Goal: Transaction & Acquisition: Purchase product/service

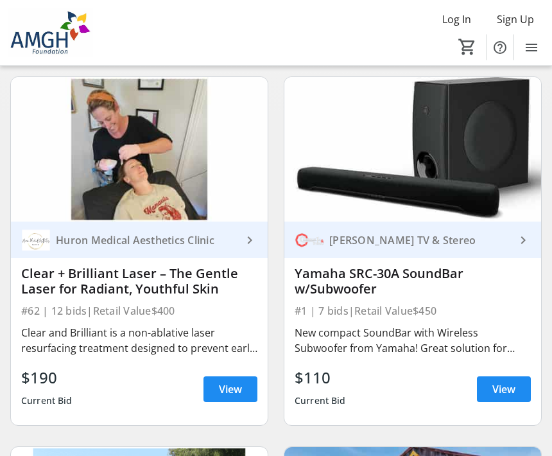
scroll to position [509, 0]
click at [231, 387] on span "View" at bounding box center [230, 389] width 23 height 15
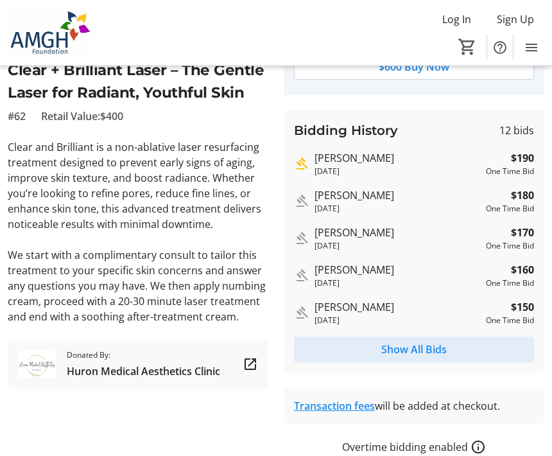
scroll to position [215, 0]
click at [420, 347] on span "Show All Bids" at bounding box center [415, 349] width 66 height 15
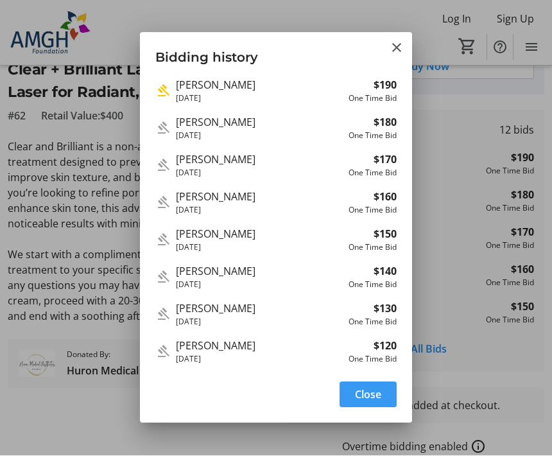
scroll to position [0, 0]
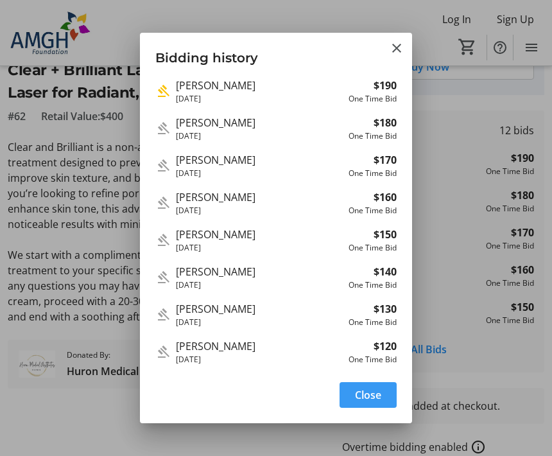
click at [374, 403] on span "Close" at bounding box center [368, 394] width 26 height 15
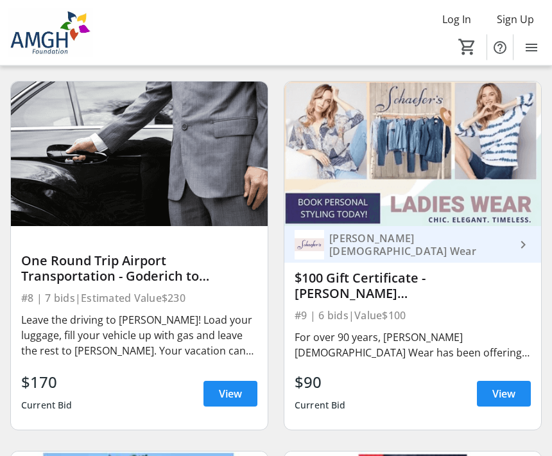
scroll to position [1985, 0]
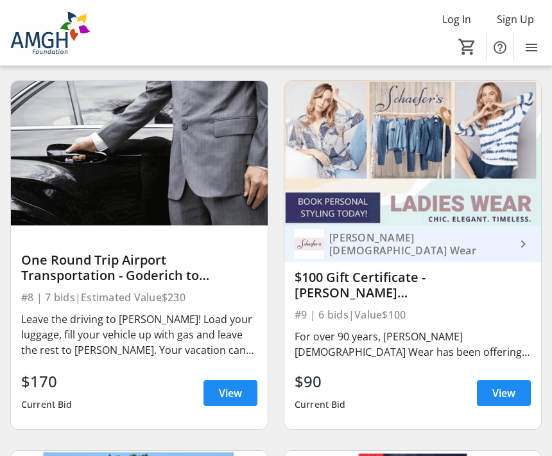
click at [231, 392] on span "View" at bounding box center [230, 392] width 23 height 15
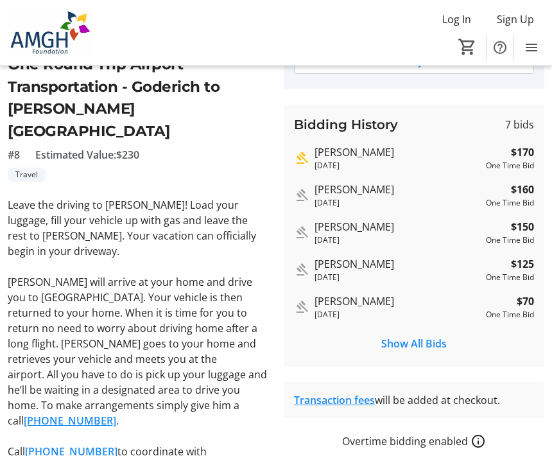
scroll to position [220, 0]
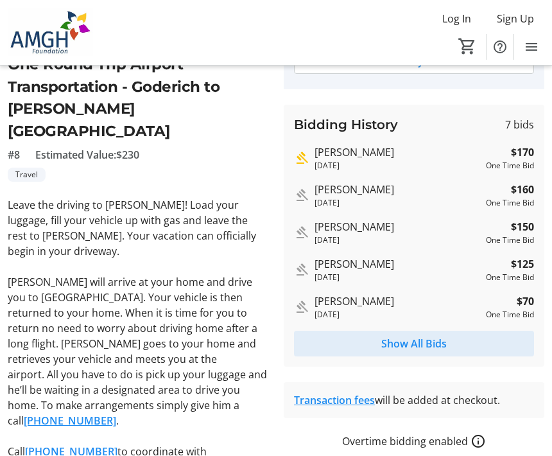
click at [428, 349] on span "Show All Bids" at bounding box center [415, 344] width 66 height 15
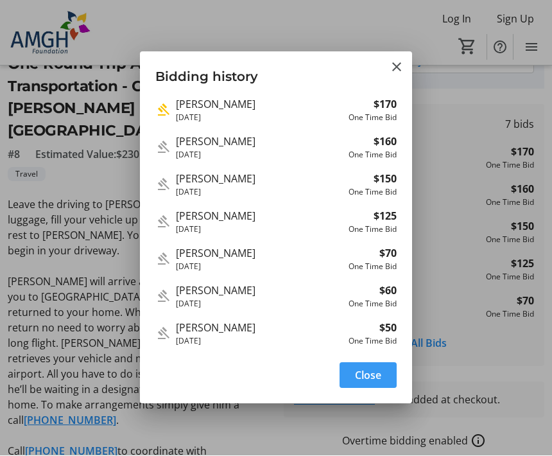
click at [402, 57] on h3 "Bidding history" at bounding box center [276, 74] width 272 height 44
click at [372, 371] on span "Close" at bounding box center [368, 375] width 26 height 15
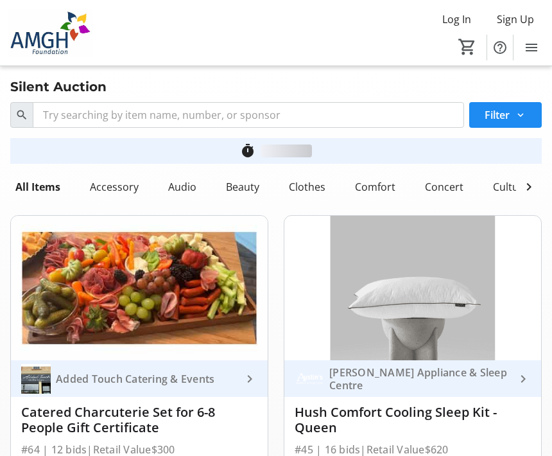
scroll to position [1985, 0]
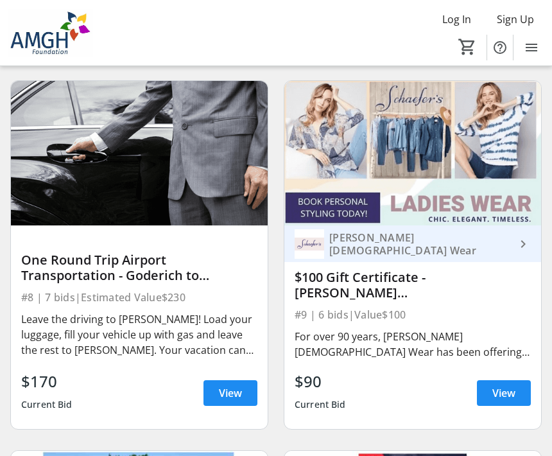
click at [517, 382] on span at bounding box center [504, 393] width 54 height 31
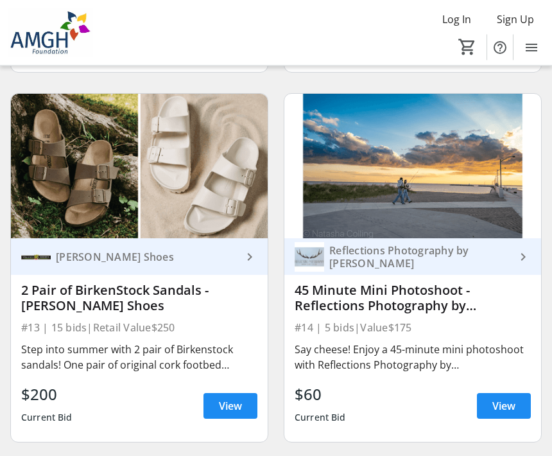
scroll to position [3087, 0]
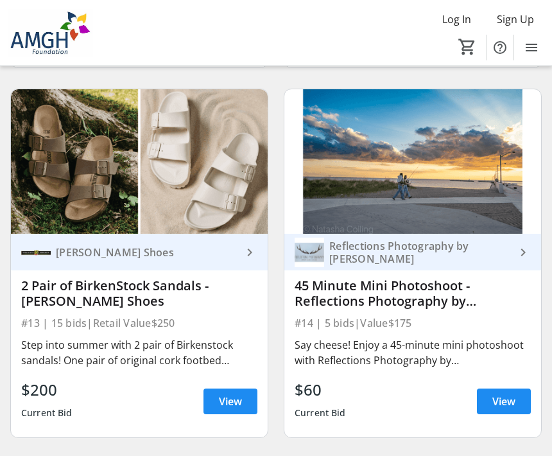
click at [237, 403] on span "View" at bounding box center [230, 401] width 23 height 15
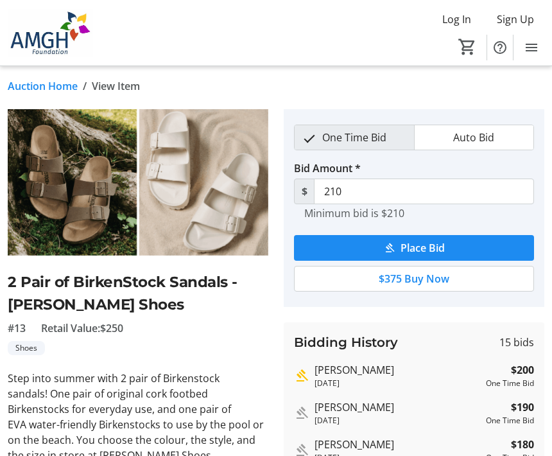
scroll to position [12, 0]
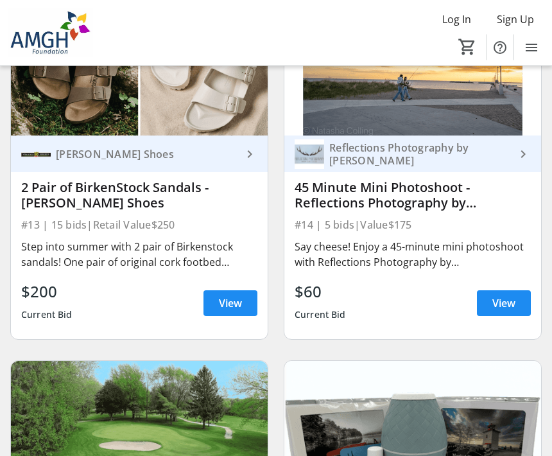
scroll to position [3185, 0]
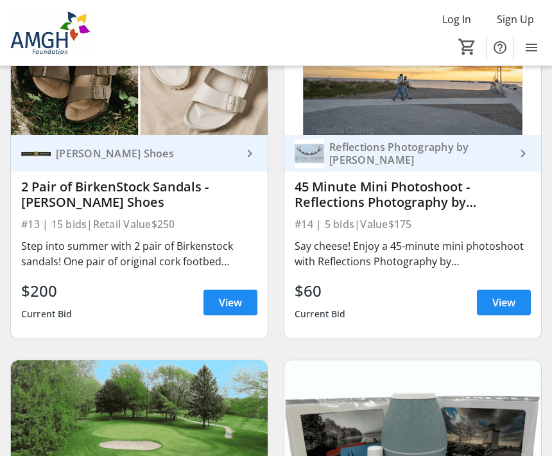
click at [516, 303] on span at bounding box center [504, 302] width 54 height 31
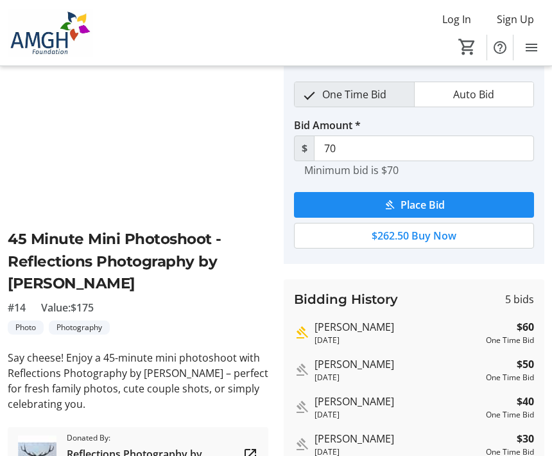
scroll to position [45, 0]
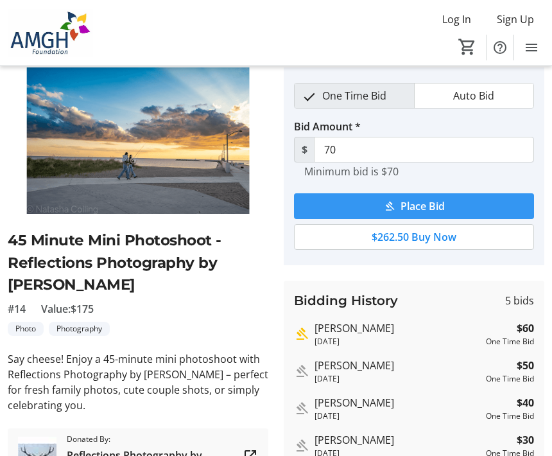
click at [421, 205] on span "Place Bid" at bounding box center [423, 205] width 44 height 15
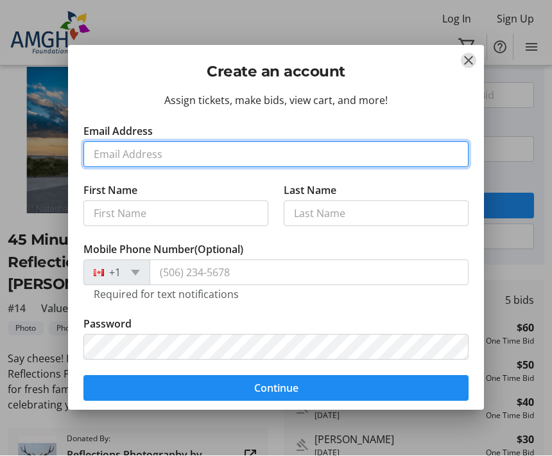
click at [130, 153] on input "Email Address" at bounding box center [276, 155] width 385 height 26
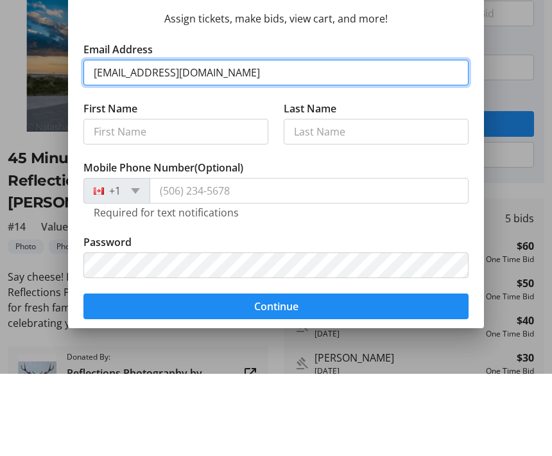
type input "[EMAIL_ADDRESS][DOMAIN_NAME]"
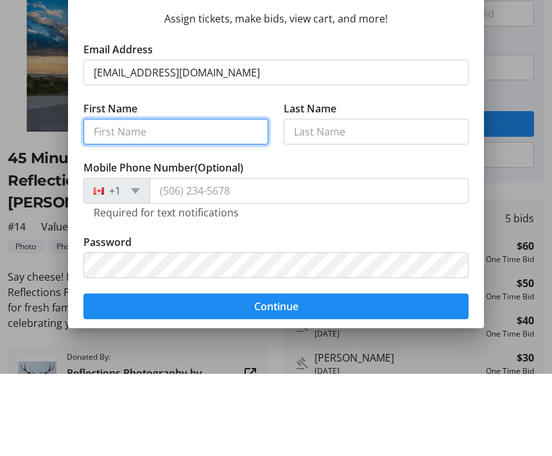
click at [118, 201] on input "First Name" at bounding box center [176, 214] width 185 height 26
type input "[PERSON_NAME]"
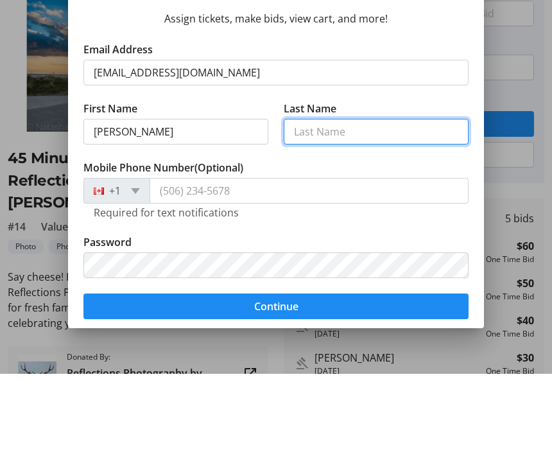
click at [331, 201] on input "Last Name" at bounding box center [376, 214] width 185 height 26
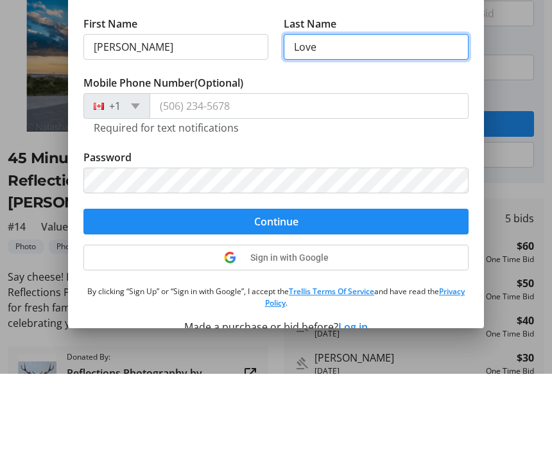
scroll to position [86, 0]
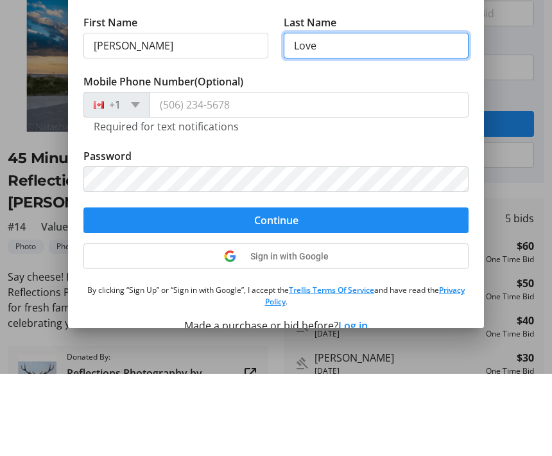
type input "Love"
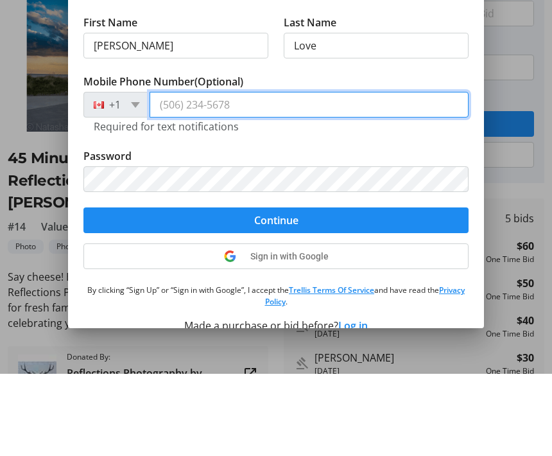
click at [180, 174] on input "Mobile Phone Number (Optional)" at bounding box center [309, 187] width 319 height 26
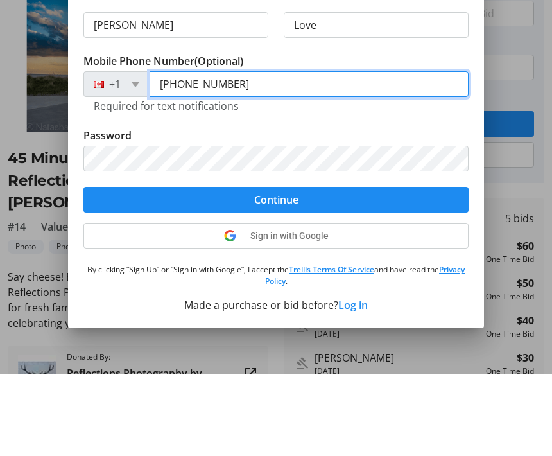
scroll to position [107, 0]
type input "[PHONE_NUMBER]"
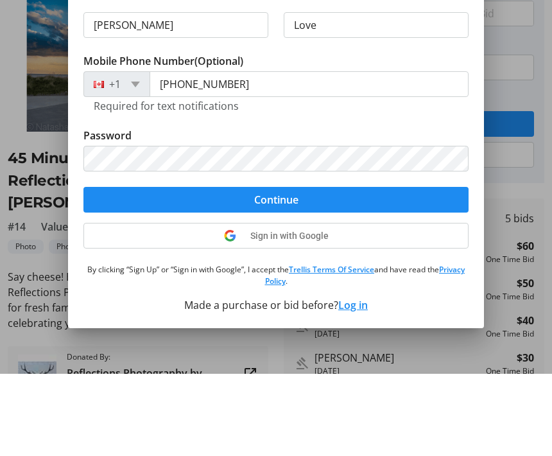
click at [287, 274] on span "Continue" at bounding box center [276, 281] width 44 height 15
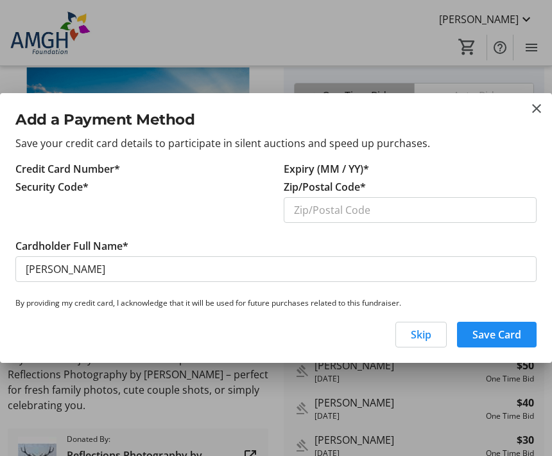
scroll to position [0, 0]
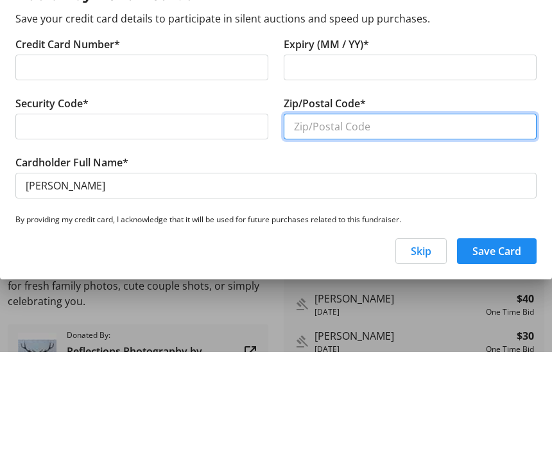
click at [333, 218] on input "Zip/Postal Code*" at bounding box center [410, 231] width 253 height 26
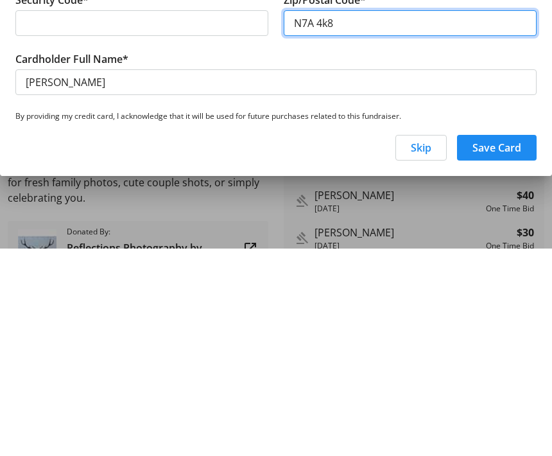
type input "N7A 4k8"
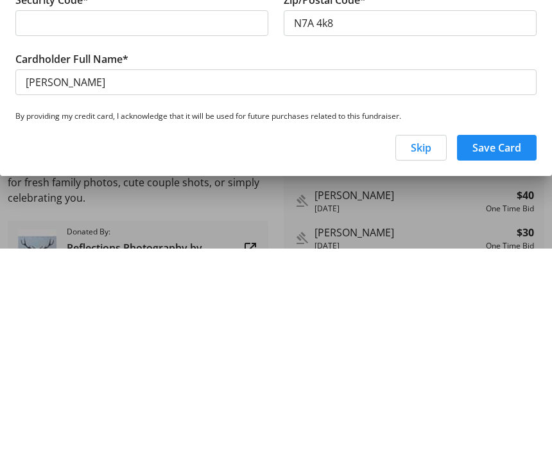
click at [427, 348] on span "Skip" at bounding box center [421, 355] width 21 height 15
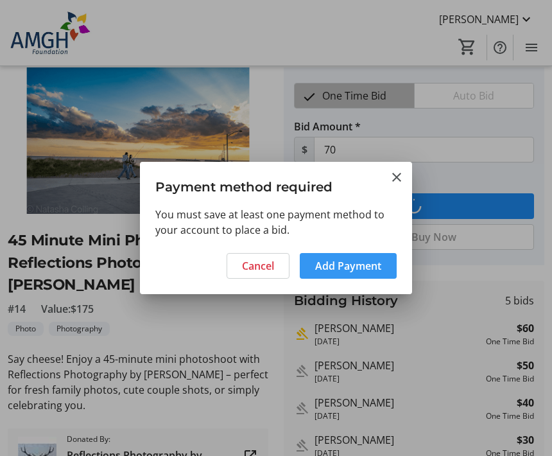
click at [373, 263] on span "Add Payment" at bounding box center [348, 265] width 66 height 15
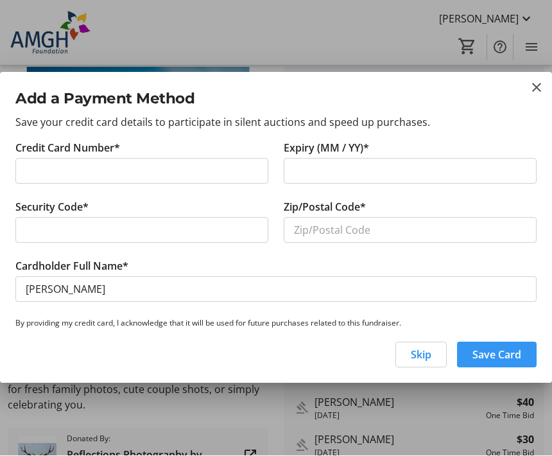
click at [518, 348] on span "Save Card" at bounding box center [497, 355] width 49 height 15
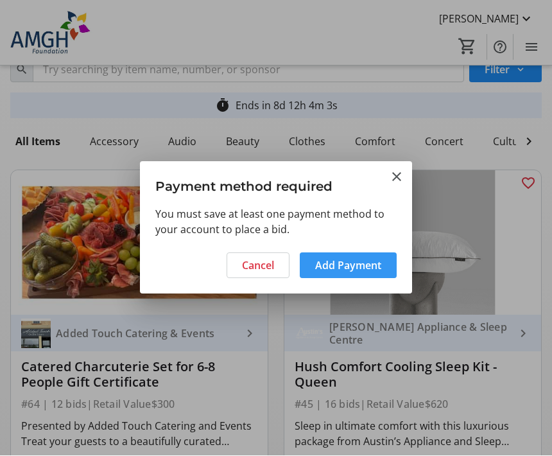
click at [355, 261] on span "Add Payment" at bounding box center [348, 265] width 66 height 15
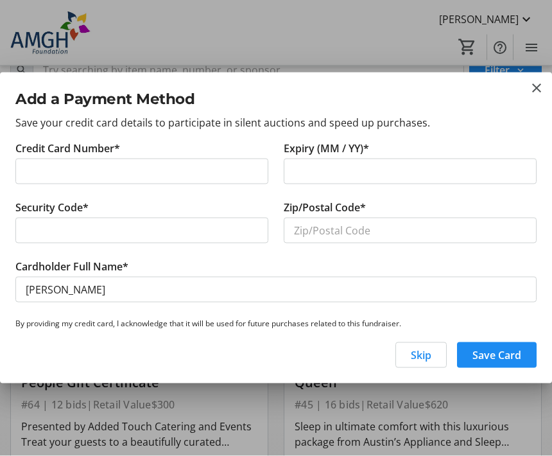
click at [538, 80] on mat-icon "close" at bounding box center [536, 87] width 15 height 15
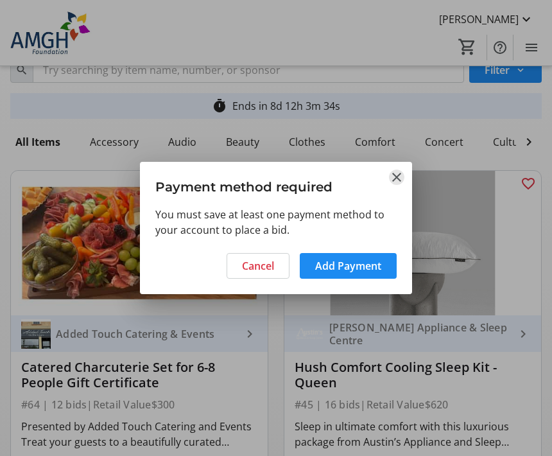
click at [402, 175] on mat-icon "Close" at bounding box center [396, 177] width 15 height 15
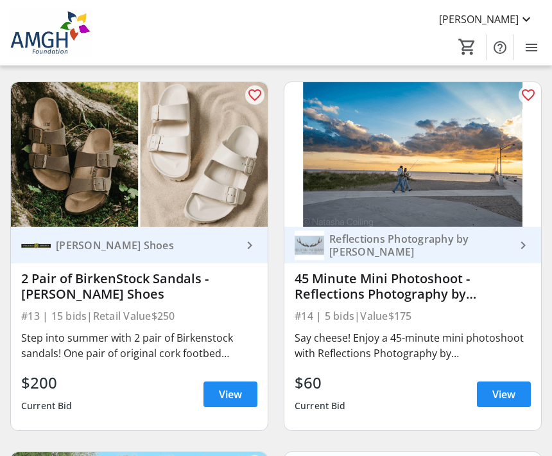
scroll to position [3094, 0]
click at [513, 394] on span "View" at bounding box center [504, 394] width 23 height 15
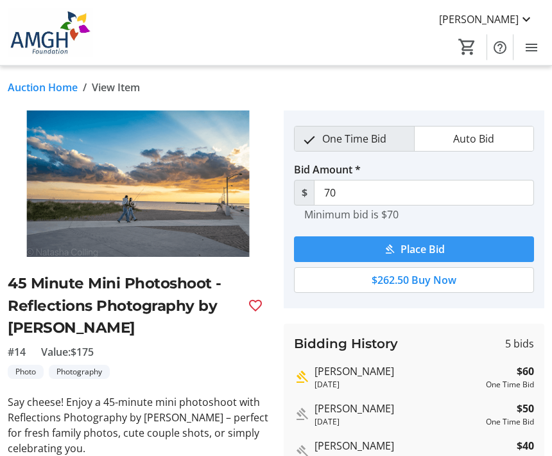
scroll to position [2, 0]
click at [412, 247] on span "Place Bid" at bounding box center [423, 249] width 44 height 15
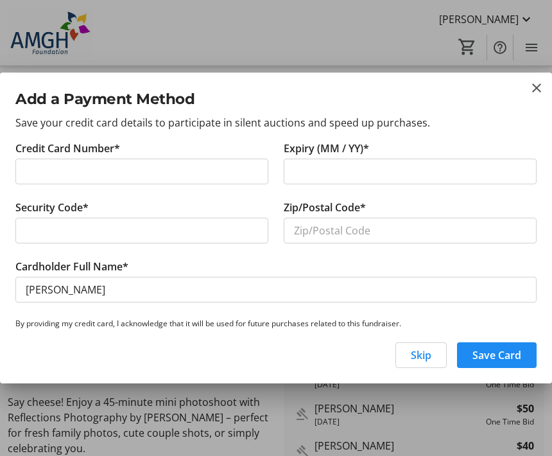
scroll to position [0, 0]
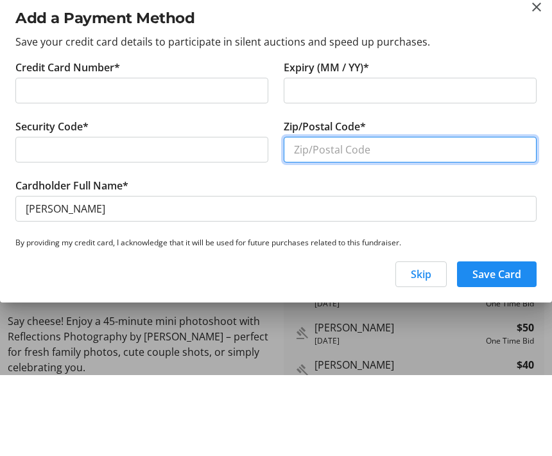
click at [335, 218] on input "Zip/Postal Code*" at bounding box center [410, 231] width 253 height 26
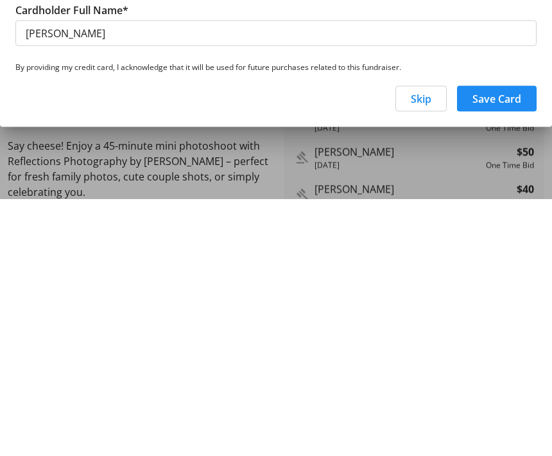
type input "N7A 4K8"
click at [498, 348] on span "Save Card" at bounding box center [497, 355] width 49 height 15
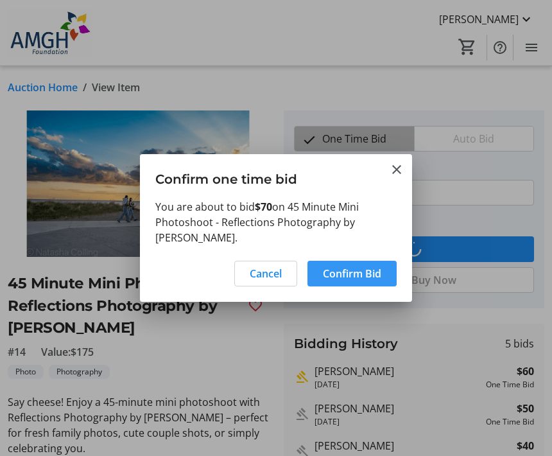
click at [373, 266] on span "Confirm Bid" at bounding box center [352, 273] width 58 height 15
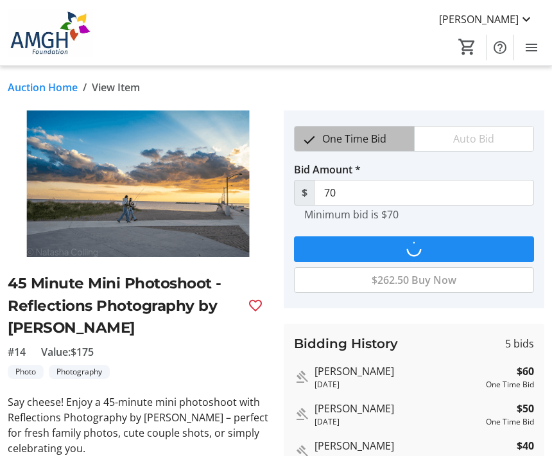
type input "80"
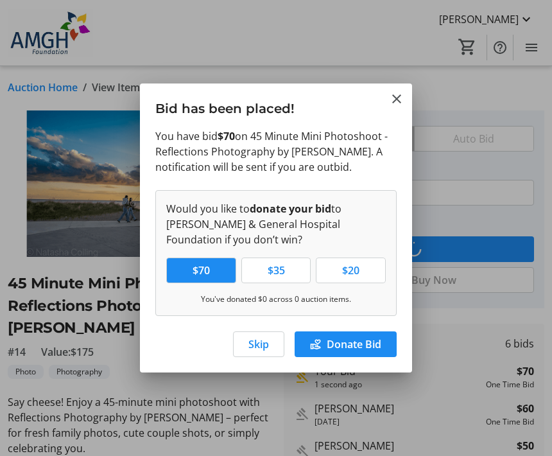
scroll to position [0, 0]
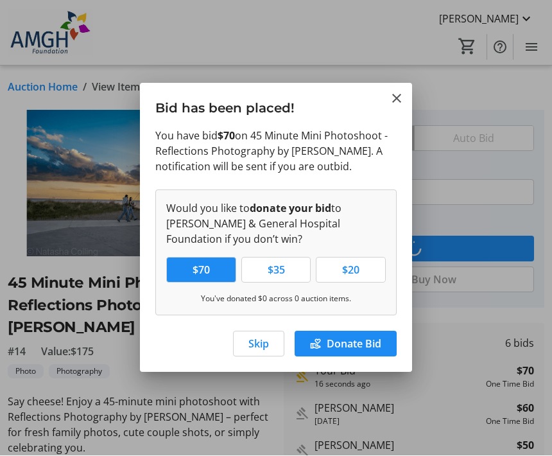
click at [398, 91] on mat-icon "Close" at bounding box center [396, 98] width 15 height 15
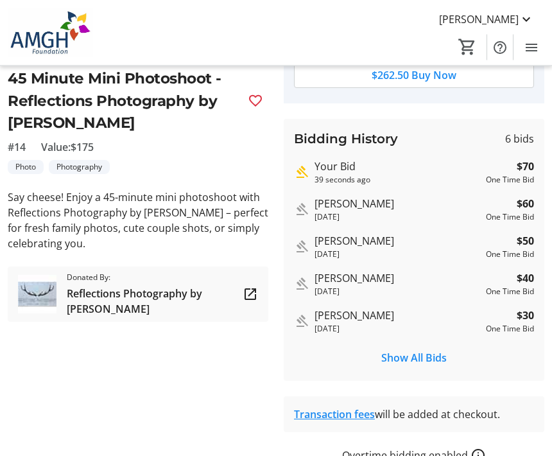
scroll to position [207, 0]
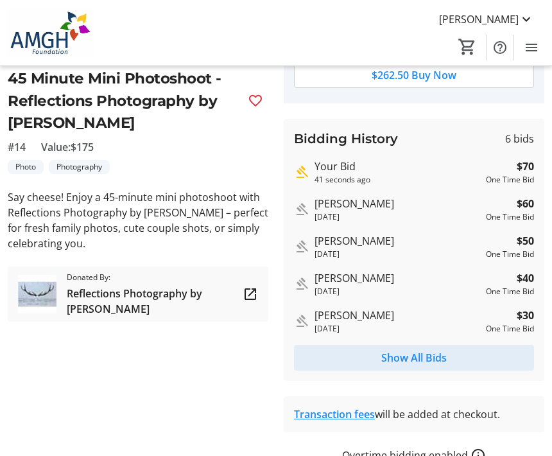
click at [441, 353] on span "Show All Bids" at bounding box center [415, 357] width 66 height 15
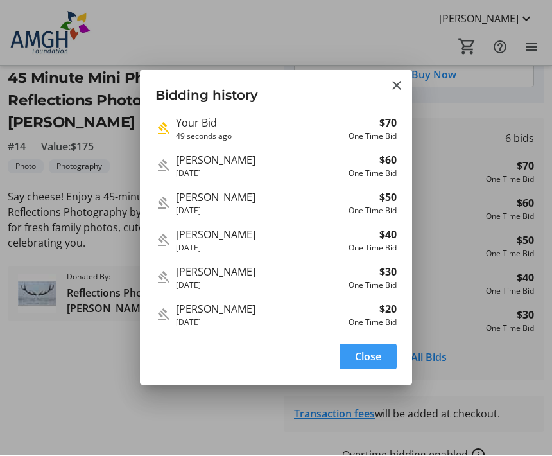
click at [384, 354] on span "button" at bounding box center [368, 357] width 57 height 31
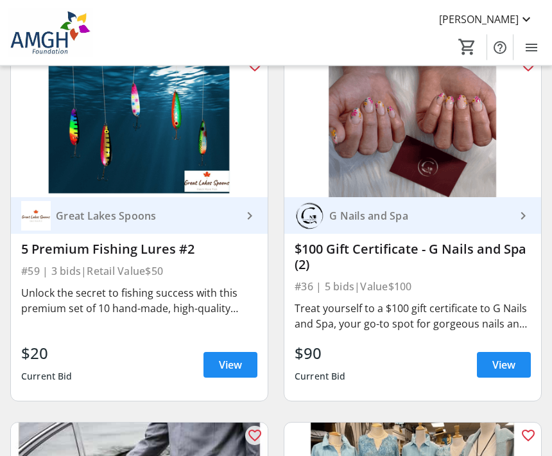
scroll to position [5344, 0]
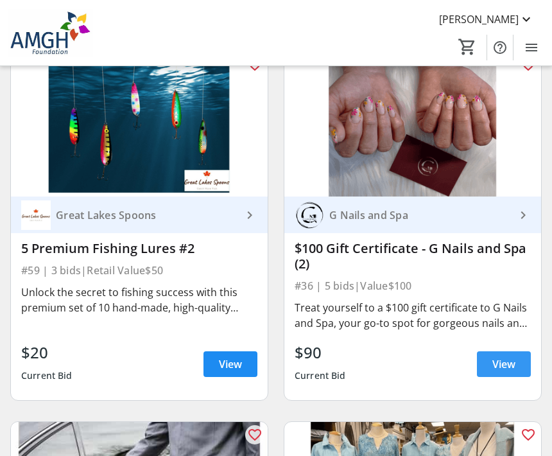
click at [515, 366] on span "View" at bounding box center [504, 364] width 23 height 15
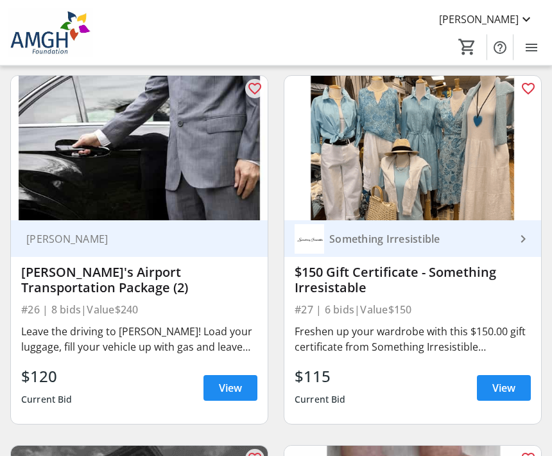
scroll to position [5690, 0]
click at [234, 387] on span "View" at bounding box center [230, 387] width 23 height 15
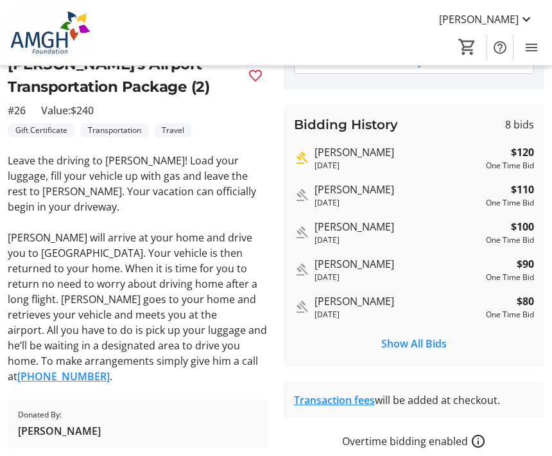
scroll to position [220, 0]
click at [437, 342] on span "Show All Bids" at bounding box center [415, 344] width 66 height 15
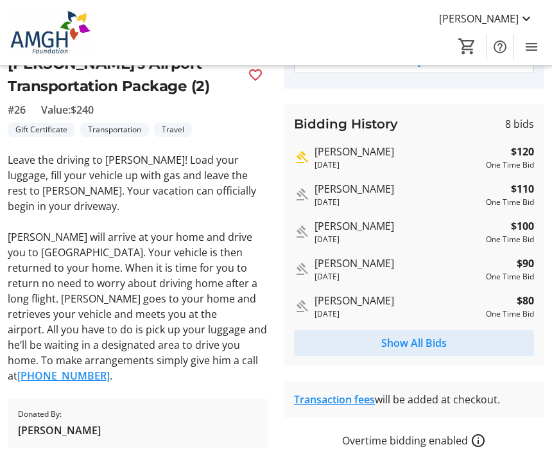
scroll to position [0, 0]
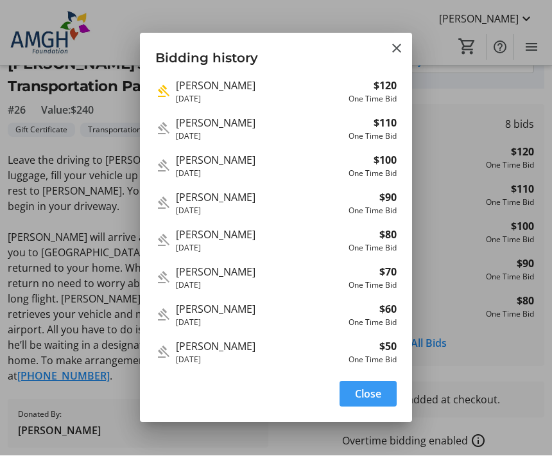
click at [378, 392] on span "Close" at bounding box center [368, 394] width 26 height 15
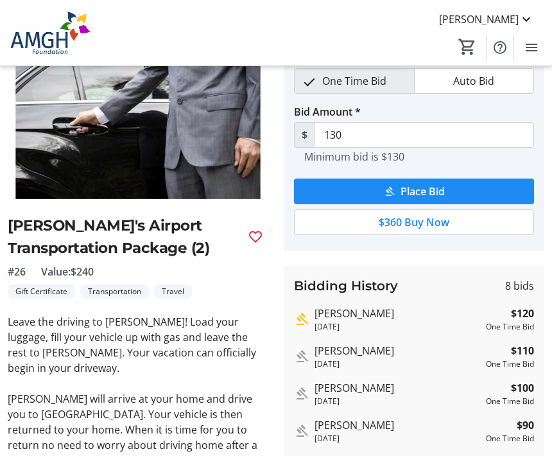
scroll to position [57, 0]
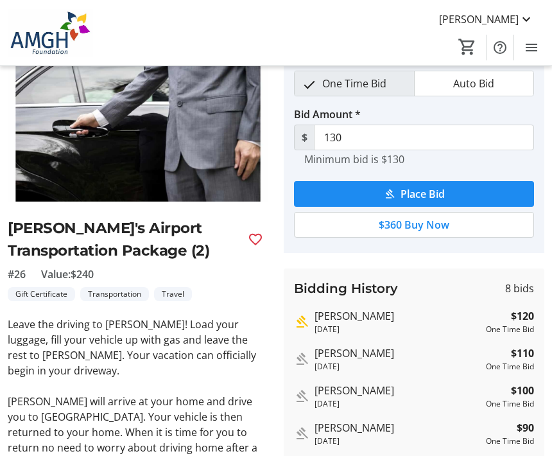
click at [420, 190] on span "Place Bid" at bounding box center [423, 193] width 44 height 15
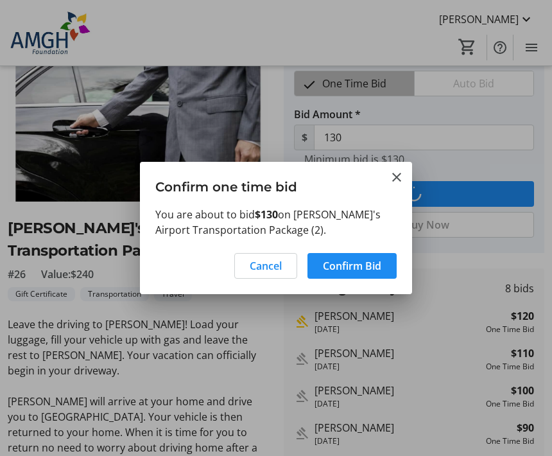
scroll to position [0, 0]
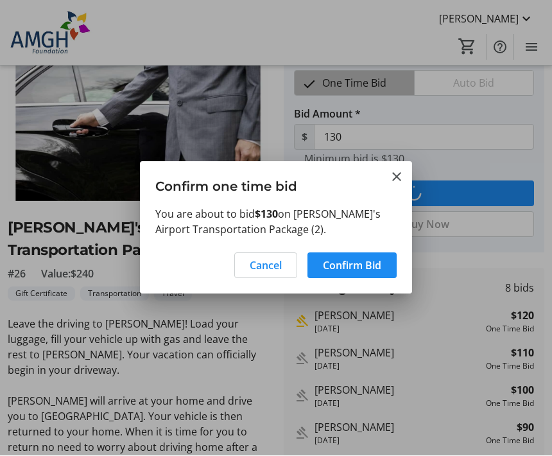
click at [363, 267] on span "Confirm Bid" at bounding box center [352, 265] width 58 height 15
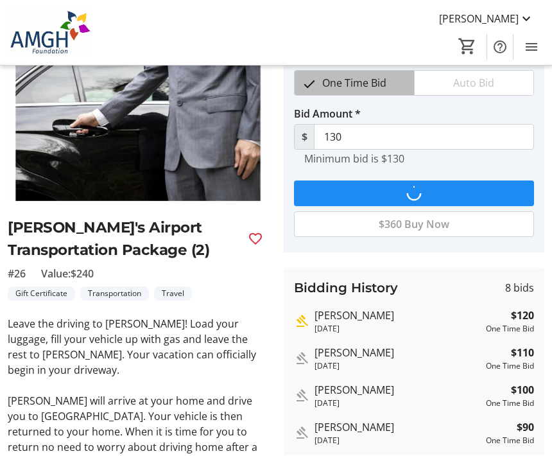
scroll to position [57, 0]
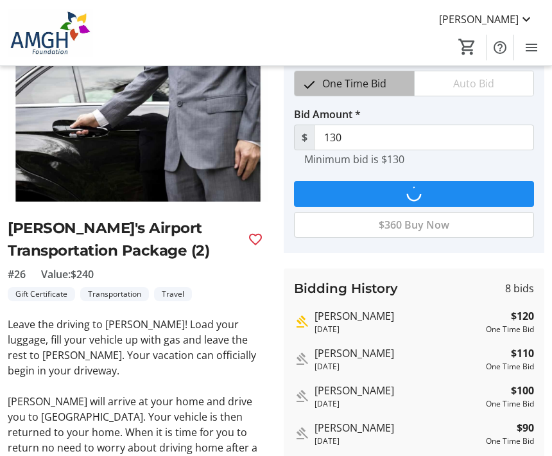
type input "140"
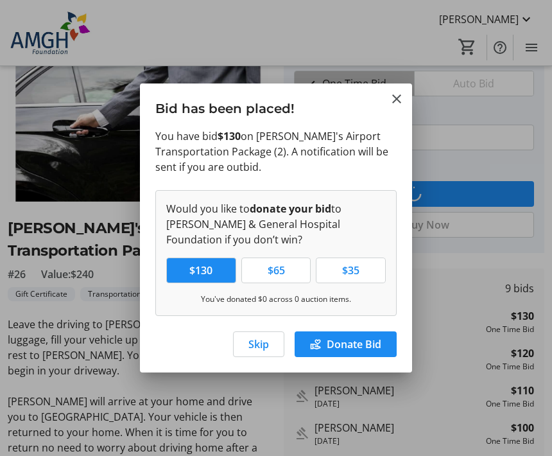
scroll to position [0, 0]
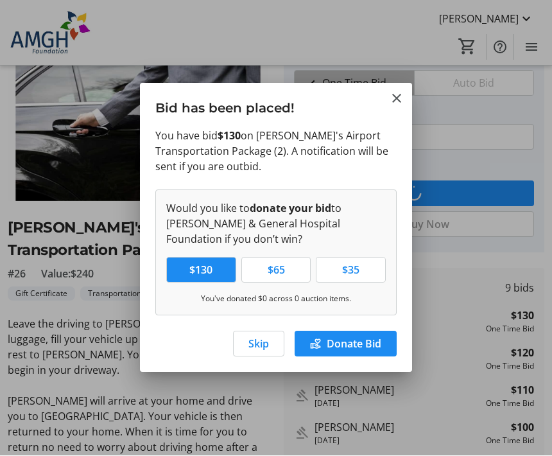
click at [260, 339] on span "Skip" at bounding box center [259, 344] width 21 height 15
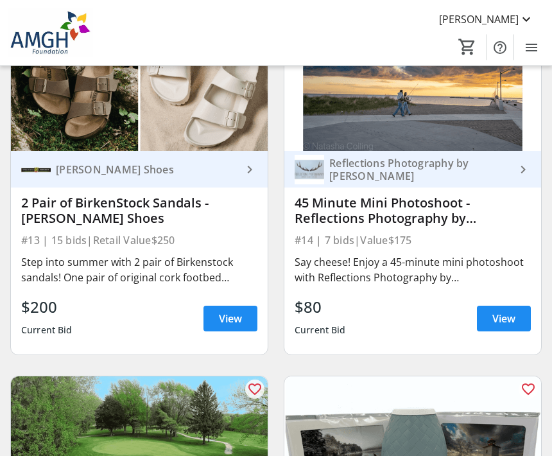
scroll to position [3169, 0]
click at [516, 313] on span at bounding box center [504, 318] width 54 height 31
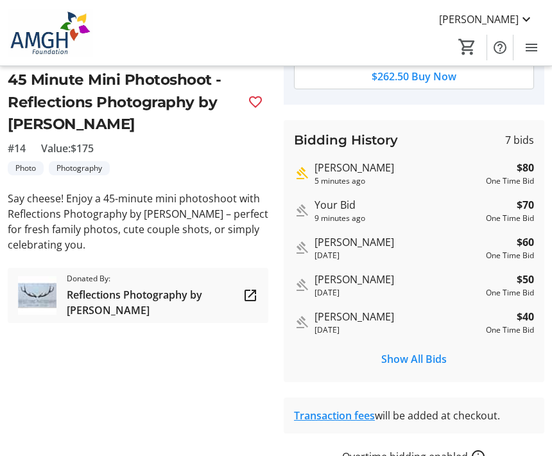
scroll to position [220, 0]
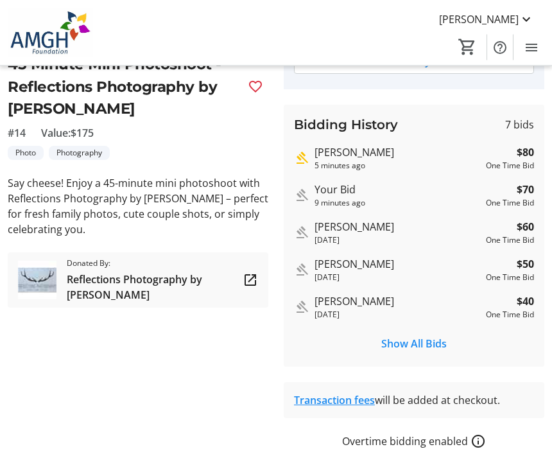
click at [548, 434] on tr-auction-item-bidding-ui "One Time Bid Auto Bid Bid Amount * $ 90 Minimum bid is $90 Place Bid $262.50 Bu…" at bounding box center [414, 171] width 276 height 558
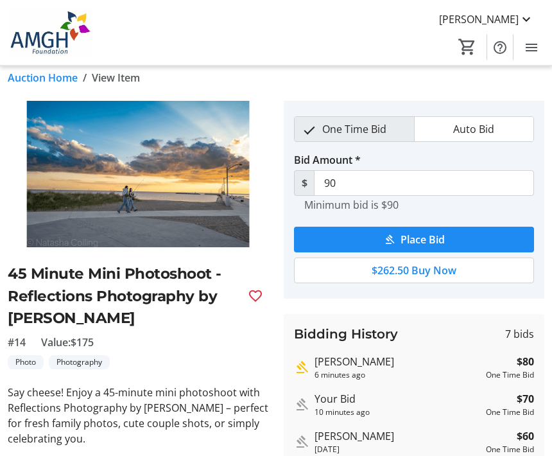
scroll to position [0, 0]
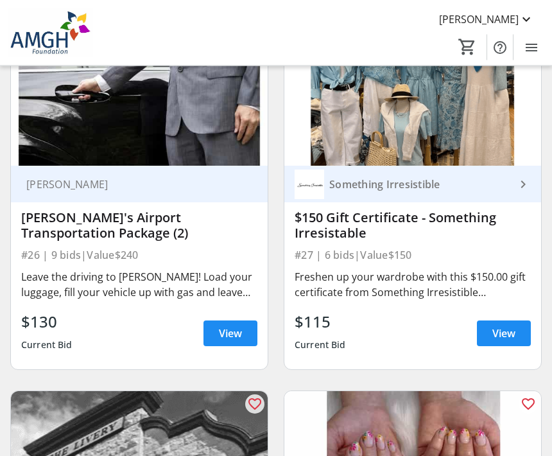
scroll to position [5745, 0]
click at [242, 333] on span "View" at bounding box center [230, 333] width 23 height 15
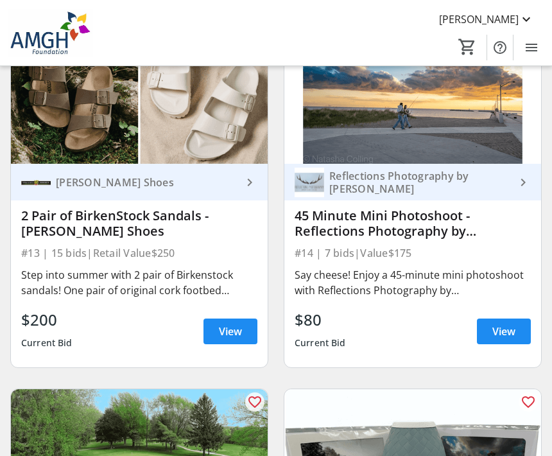
scroll to position [3156, 0]
